Goal: Use online tool/utility: Utilize a website feature to perform a specific function

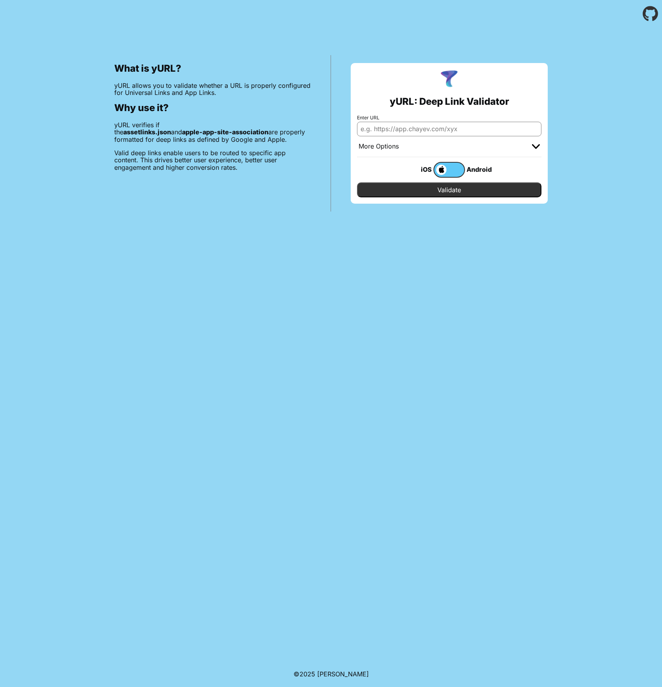
click at [421, 130] on input "Enter URL" at bounding box center [449, 129] width 184 height 14
type input "[DOMAIN_NAME]"
click at [425, 190] on input "Validate" at bounding box center [449, 190] width 184 height 15
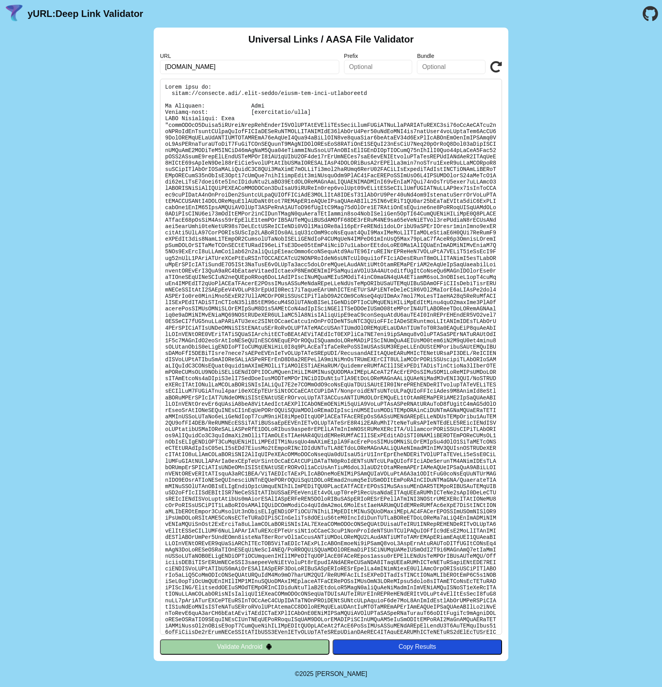
click at [182, 70] on input "[DOMAIN_NAME]" at bounding box center [249, 67] width 179 height 14
type input "fb.com"
click button "Validate" at bounding box center [0, 0] width 0 height 0
click at [180, 69] on input "fb.com" at bounding box center [249, 67] width 179 height 14
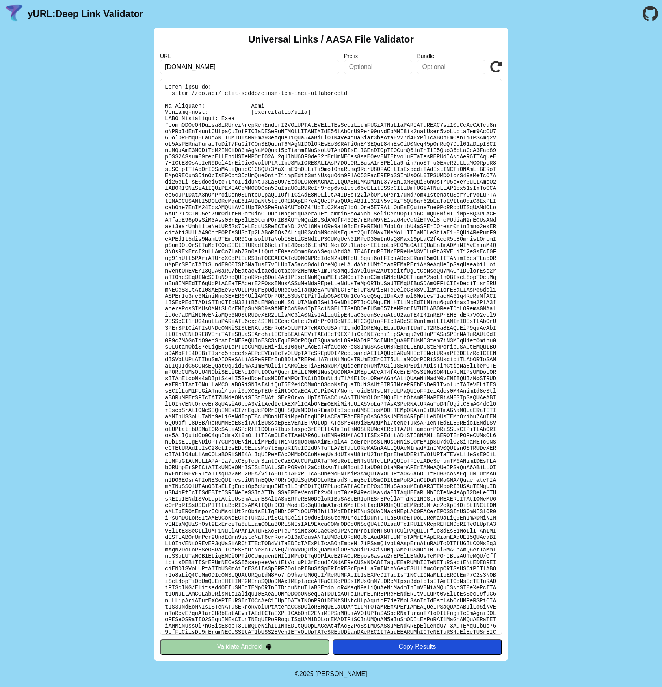
click at [180, 69] on input "fb.com" at bounding box center [249, 67] width 179 height 14
type input "reddit"
click button "Validate" at bounding box center [0, 0] width 0 height 0
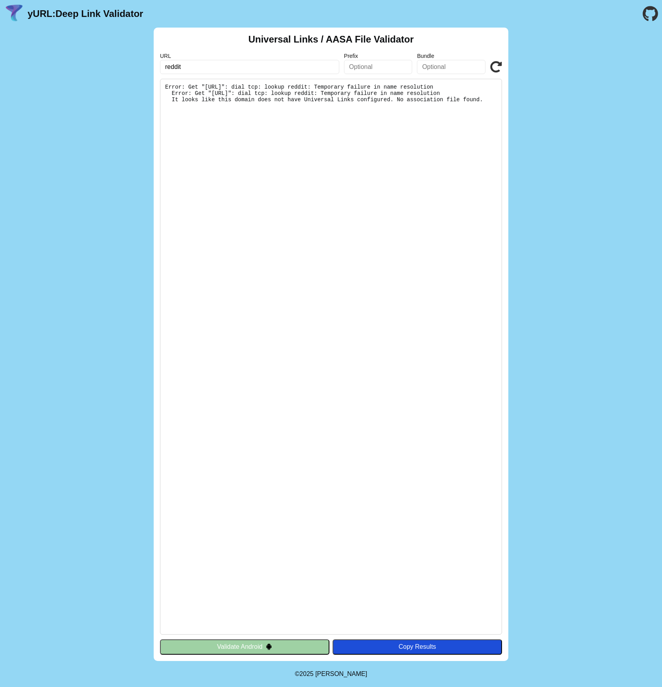
click at [502, 67] on div "Universal Links / AASA File Validator URL reddit Prefix Bundle Validate Error: …" at bounding box center [331, 345] width 355 height 634
click at [497, 67] on icon at bounding box center [496, 67] width 12 height 12
click at [300, 69] on input "reddit" at bounding box center [249, 67] width 179 height 14
type input "[DOMAIN_NAME]"
click button "Validate" at bounding box center [0, 0] width 0 height 0
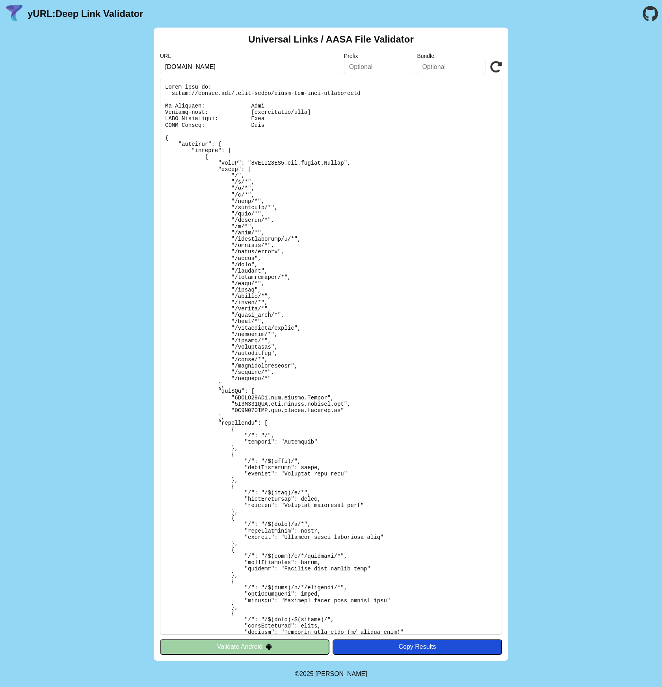
click at [177, 65] on input "[DOMAIN_NAME]" at bounding box center [249, 67] width 179 height 14
type input "facebook.com"
click button "Validate" at bounding box center [0, 0] width 0 height 0
click at [228, 93] on pre at bounding box center [331, 357] width 342 height 556
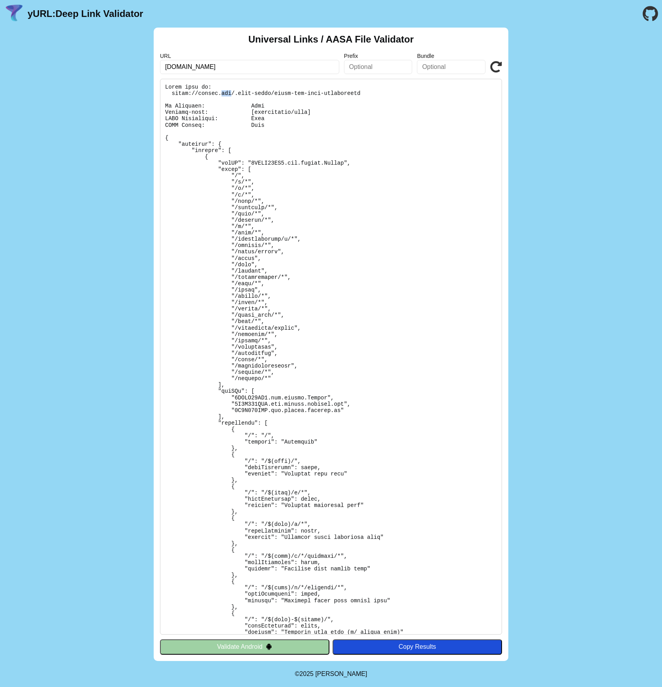
click at [228, 93] on pre at bounding box center [331, 357] width 342 height 556
copy pre "https://reddit.com/.well-known/apple-app-site-association"
